Goal: Information Seeking & Learning: Learn about a topic

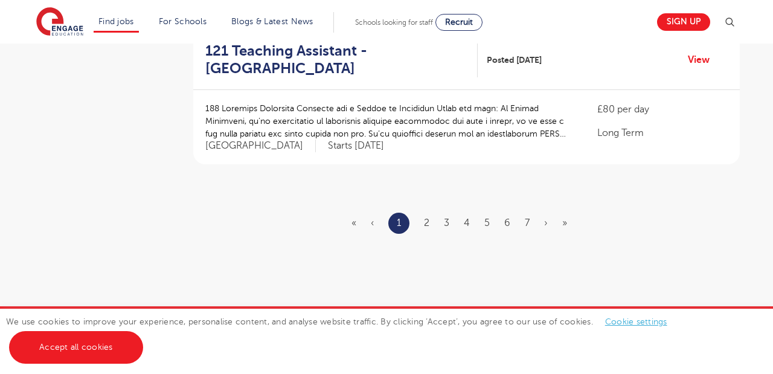
scroll to position [1503, 0]
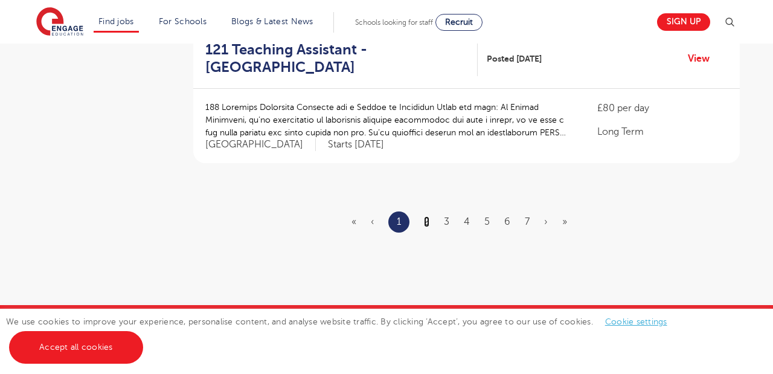
click at [429, 216] on link "2" at bounding box center [426, 221] width 5 height 11
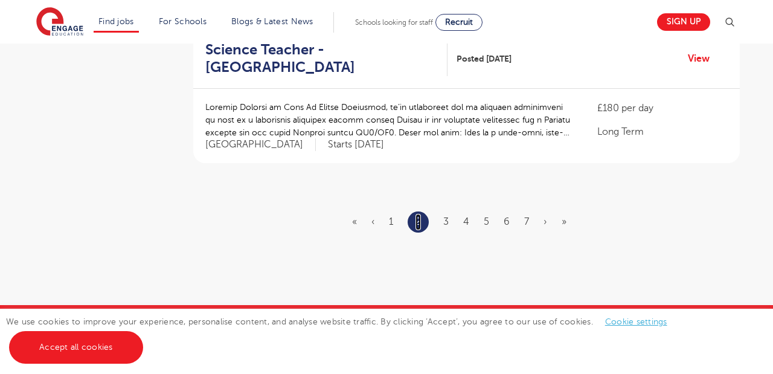
scroll to position [0, 0]
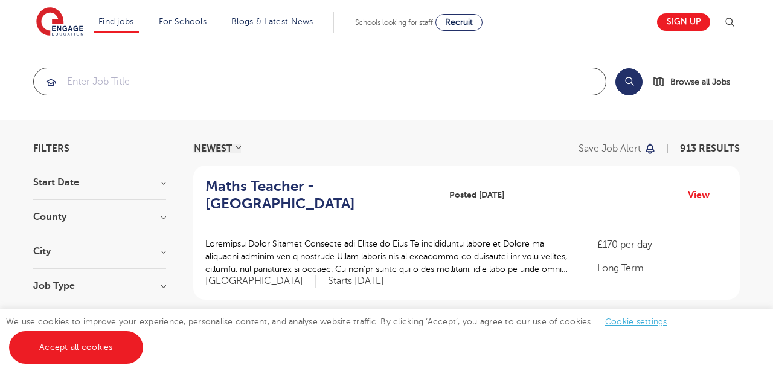
click at [239, 80] on input "search" at bounding box center [320, 81] width 572 height 27
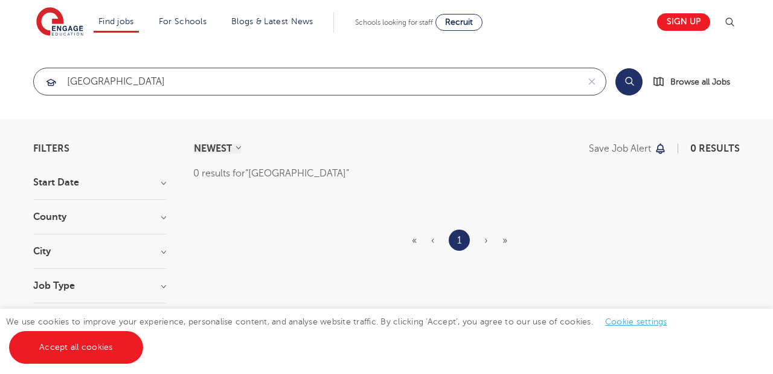
type input "[GEOGRAPHIC_DATA]"
click button "Submit" at bounding box center [0, 0] width 0 height 0
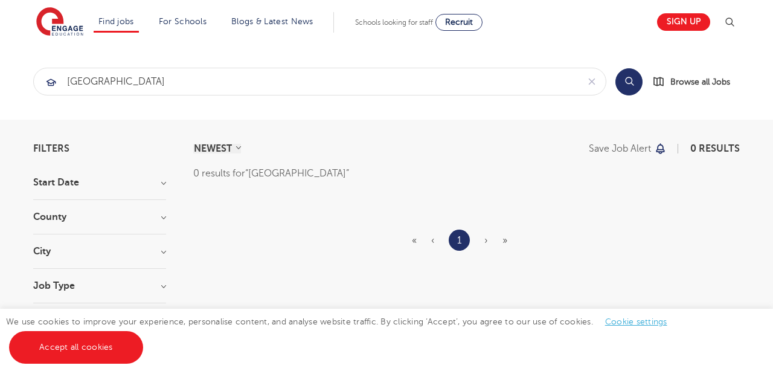
click at [486, 240] on span "›" at bounding box center [486, 240] width 4 height 11
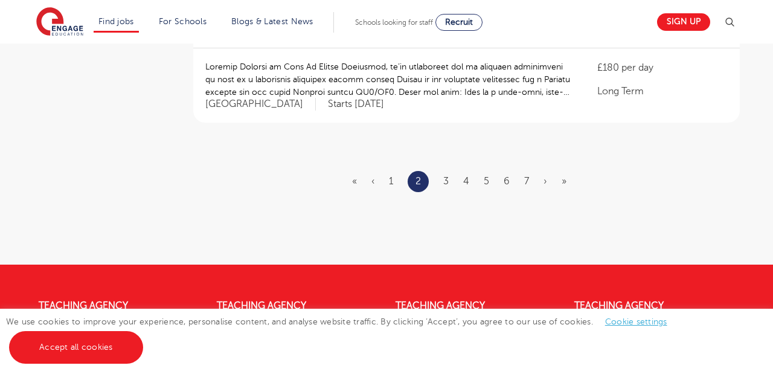
scroll to position [1569, 0]
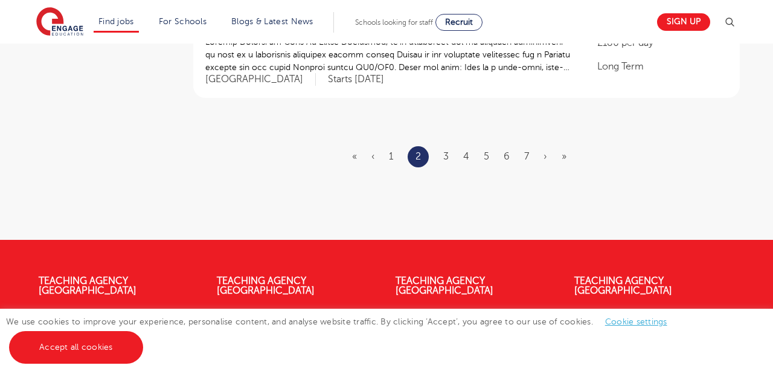
click at [443, 146] on ul "« ‹ 1 2 3 4 5 6 7 › »" at bounding box center [466, 156] width 229 height 21
click at [450, 146] on ul "« ‹ 1 2 3 4 5 6 7 › »" at bounding box center [466, 156] width 229 height 21
click at [447, 151] on link "3" at bounding box center [445, 156] width 5 height 11
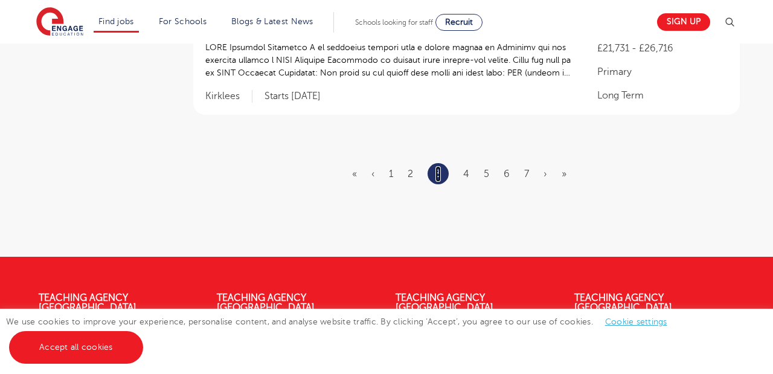
scroll to position [0, 0]
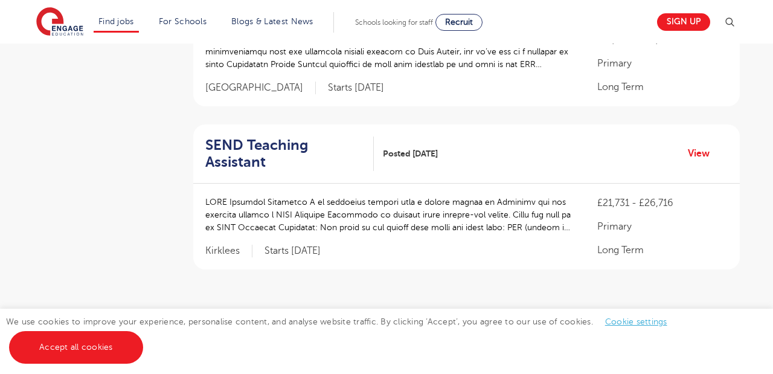
scroll to position [1451, 0]
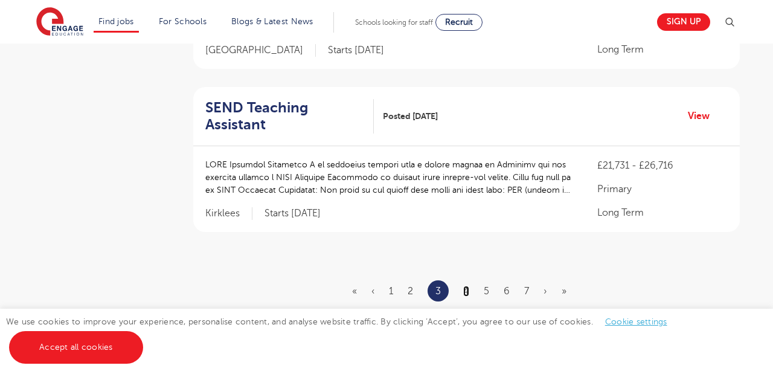
click at [466, 286] on link "4" at bounding box center [466, 291] width 6 height 11
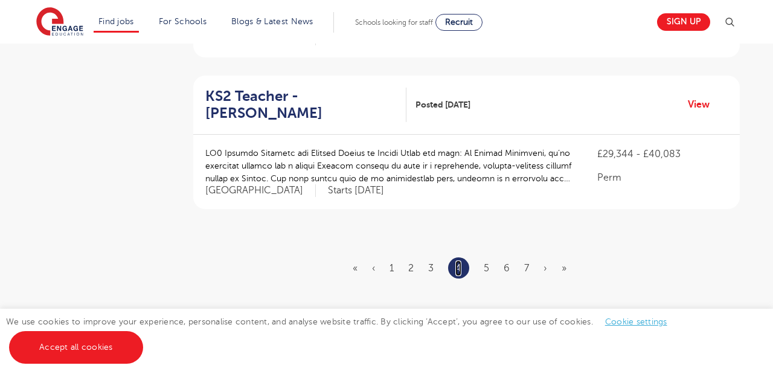
scroll to position [1464, 0]
click at [486, 261] on link "5" at bounding box center [486, 266] width 5 height 11
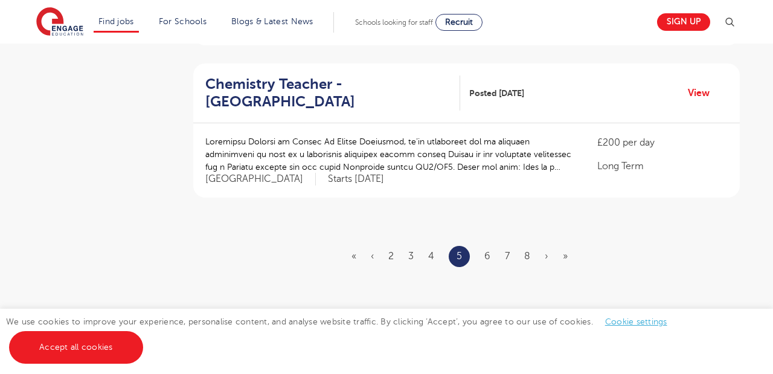
scroll to position [1470, 0]
click at [487, 250] on link "6" at bounding box center [487, 255] width 6 height 11
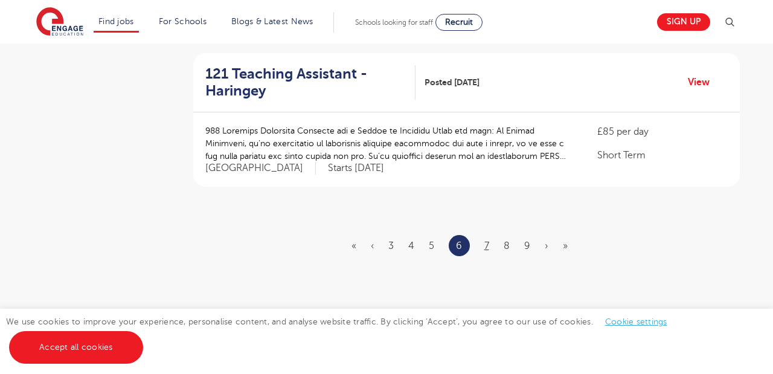
scroll to position [1488, 0]
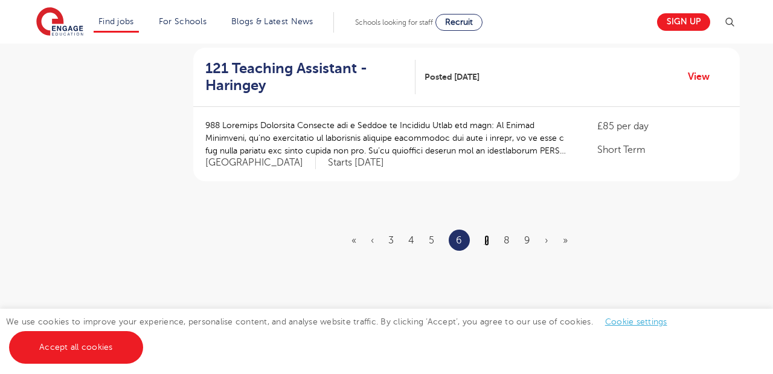
click at [486, 235] on link "7" at bounding box center [486, 240] width 5 height 11
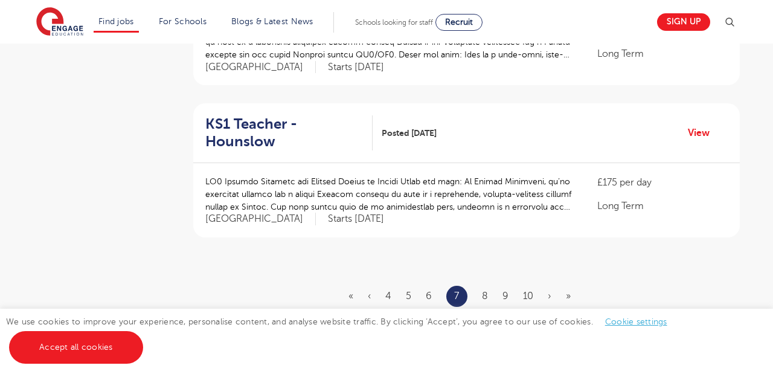
scroll to position [1438, 0]
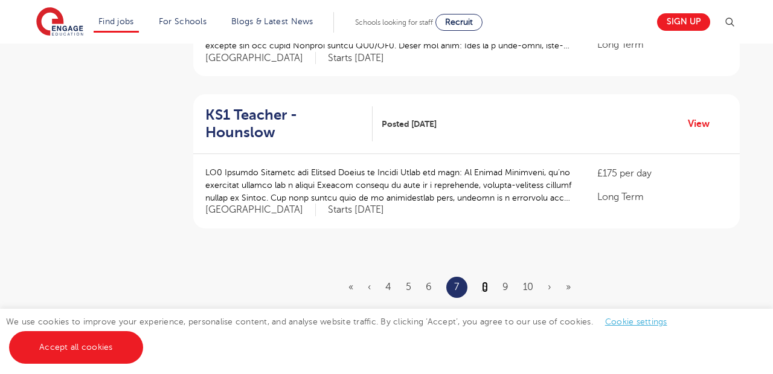
click at [487, 281] on link "8" at bounding box center [485, 286] width 6 height 11
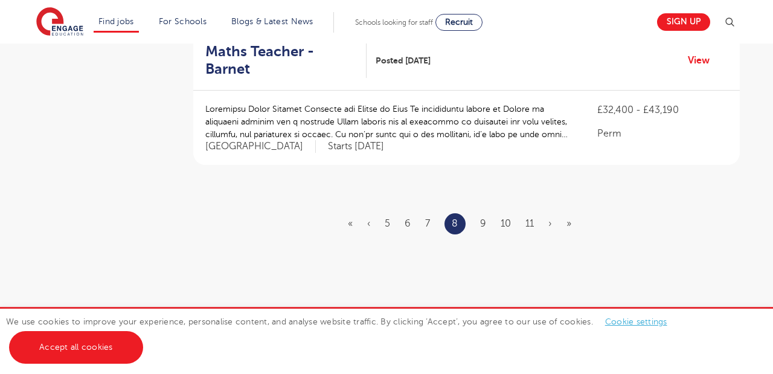
scroll to position [1507, 0]
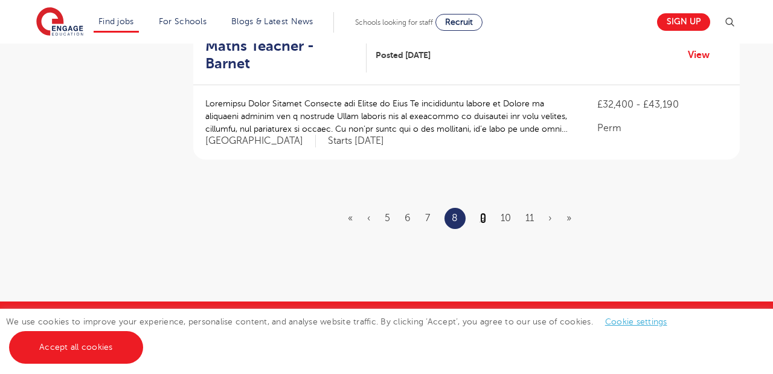
click at [482, 213] on link "9" at bounding box center [483, 218] width 6 height 11
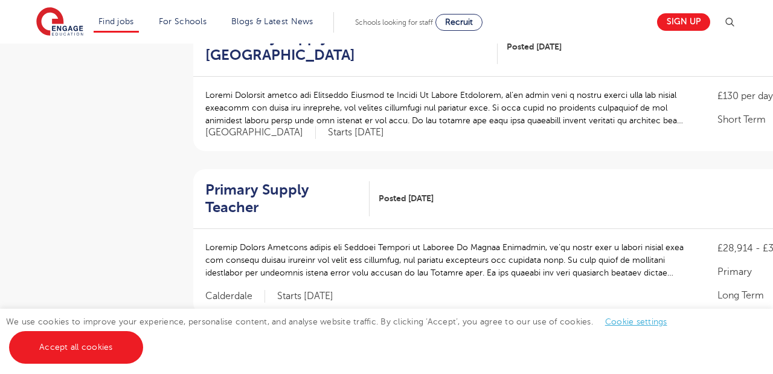
scroll to position [757, 0]
